Goal: Find specific page/section: Find specific page/section

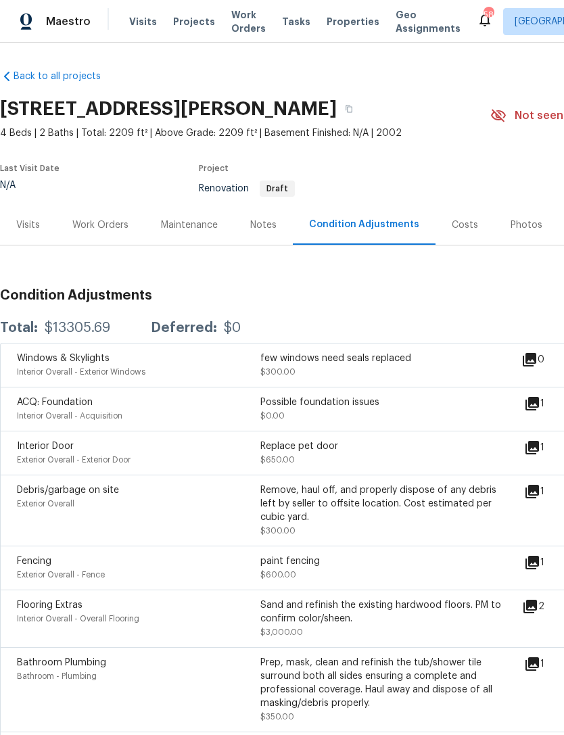
click at [235, 32] on span "Work Orders" at bounding box center [248, 21] width 35 height 27
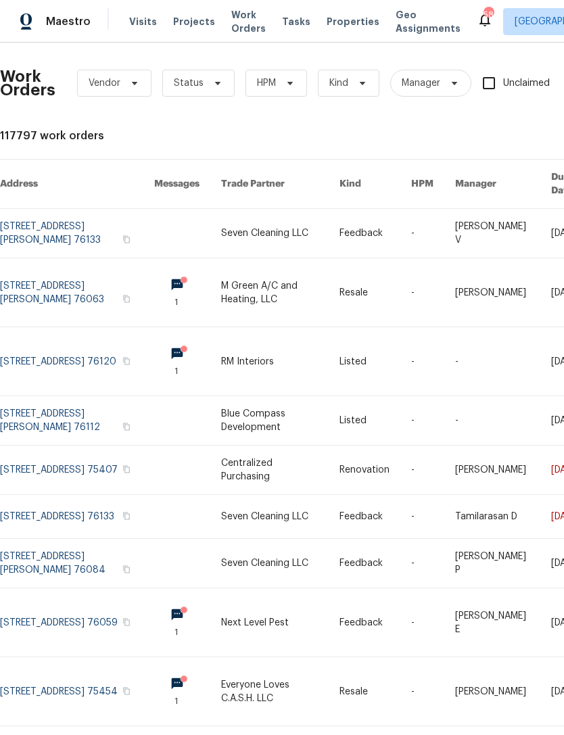
click at [330, 9] on div "Visits Projects Work Orders Tasks Properties Geo Assignments" at bounding box center [303, 21] width 348 height 27
click at [337, 26] on span "Properties" at bounding box center [353, 22] width 53 height 14
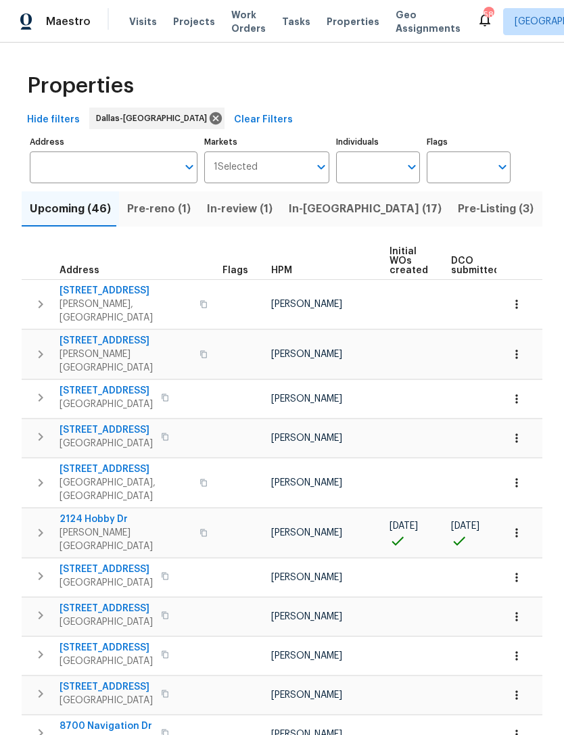
click at [381, 170] on input "Individuals" at bounding box center [368, 168] width 64 height 32
type input "Alicia"
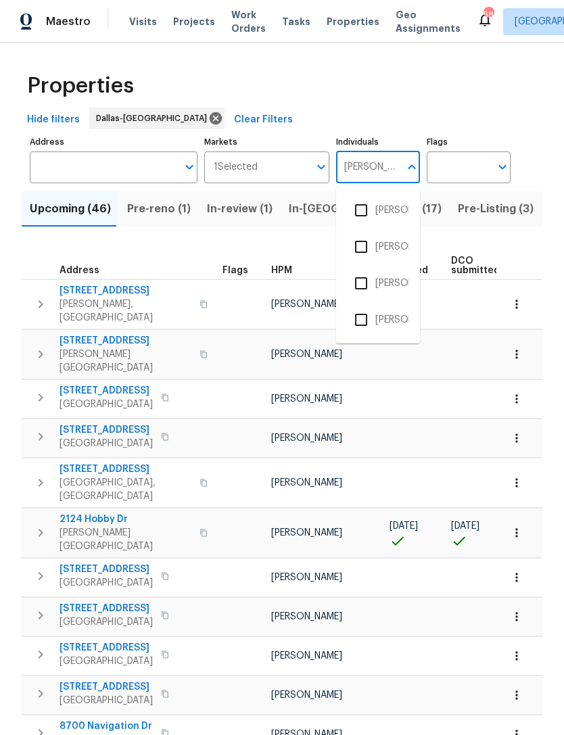
click at [394, 210] on li "[PERSON_NAME]" at bounding box center [378, 210] width 62 height 28
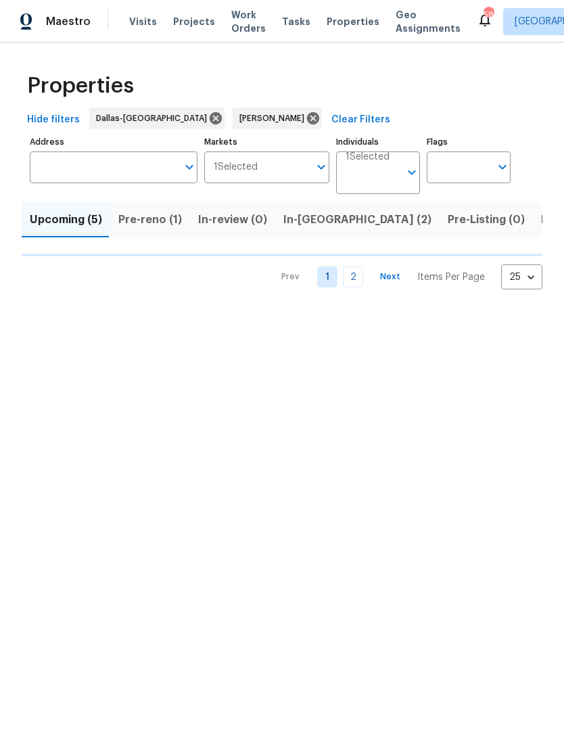
click at [307, 225] on span "In-reno (2)" at bounding box center [357, 219] width 148 height 19
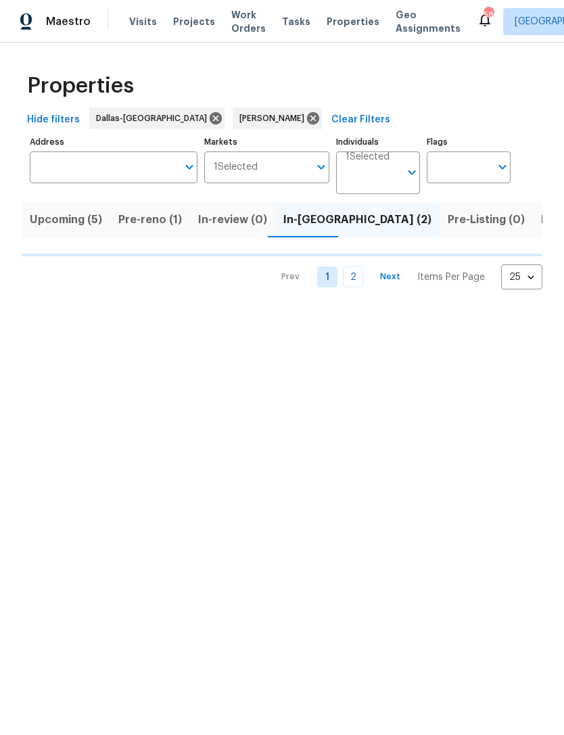
click at [166, 209] on button "Pre-reno (1)" at bounding box center [150, 219] width 80 height 35
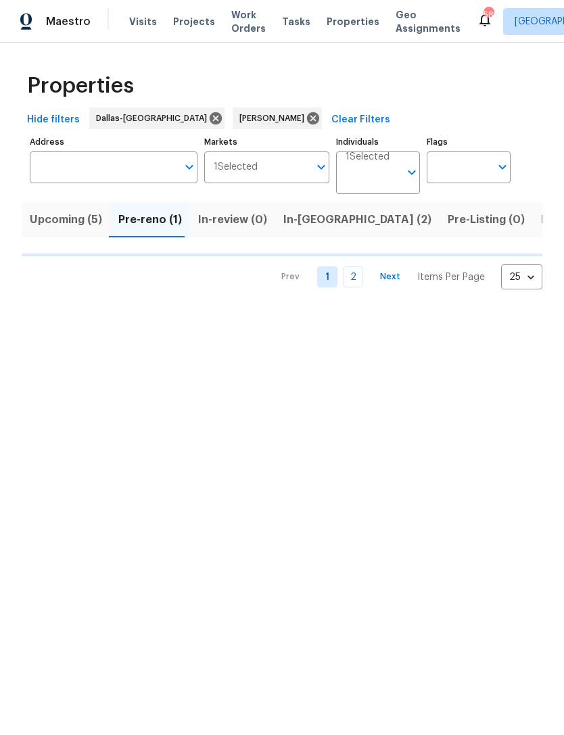
click at [158, 227] on span "Pre-reno (1)" at bounding box center [150, 219] width 64 height 19
click at [154, 231] on button "Pre-reno (1)" at bounding box center [150, 219] width 80 height 35
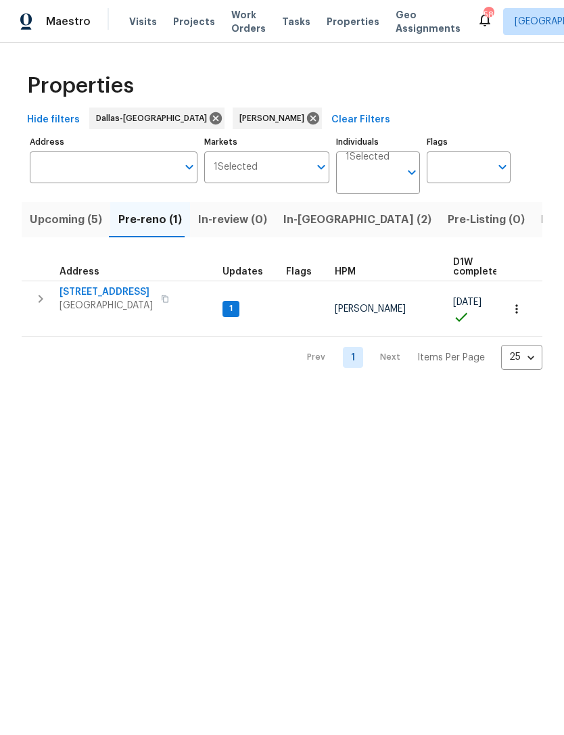
click at [114, 292] on span "5405 Lavender Dr" at bounding box center [106, 292] width 93 height 14
